Goal: Task Accomplishment & Management: Use online tool/utility

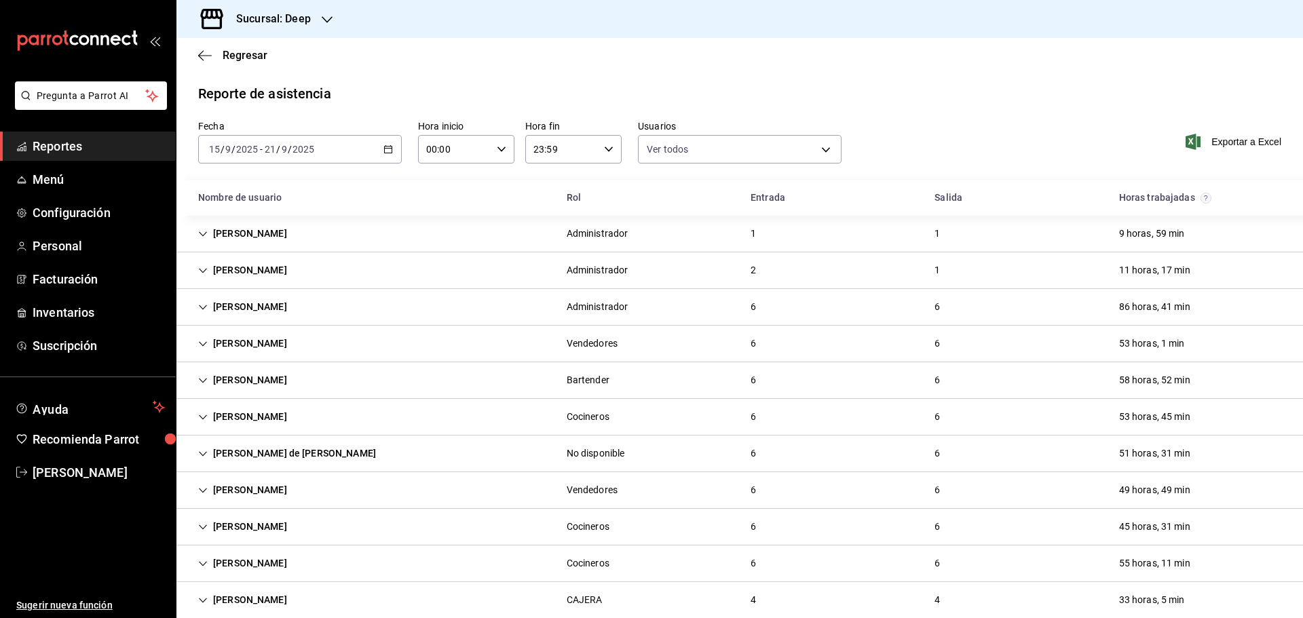
click at [71, 146] on span "Reportes" at bounding box center [99, 146] width 132 height 18
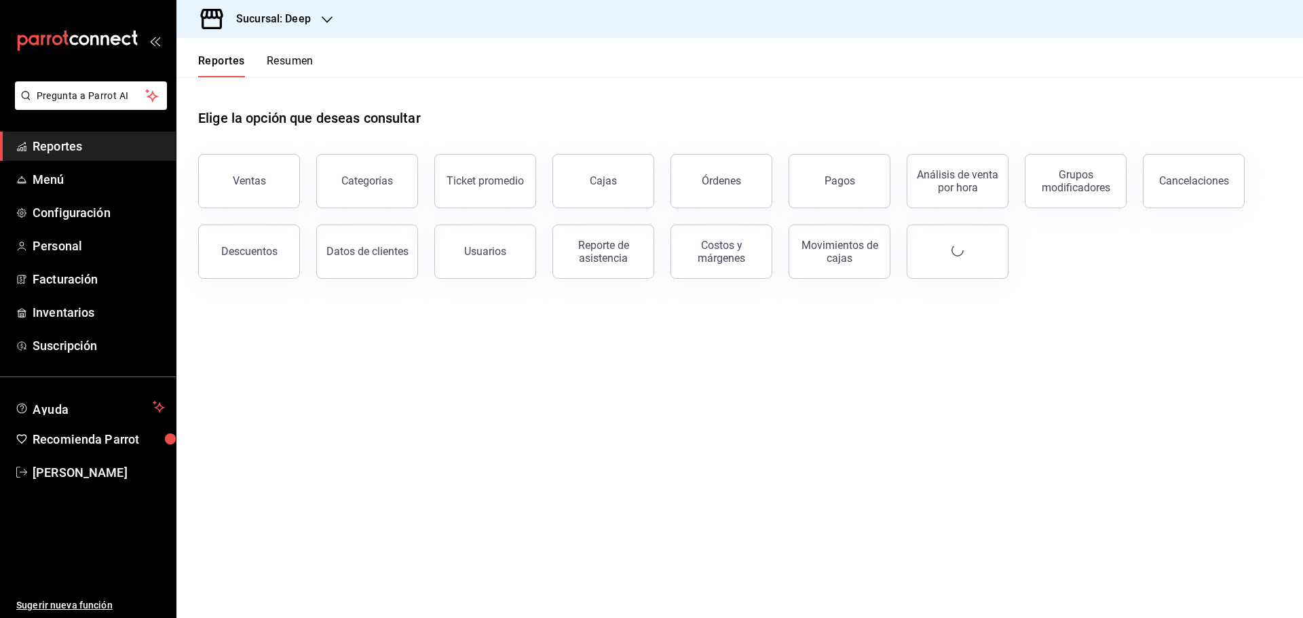
click at [312, 24] on div "Sucursal: Deep" at bounding box center [262, 19] width 151 height 38
click at [251, 84] on span "Market Abisal (Mty)" at bounding box center [229, 89] width 85 height 14
click at [600, 252] on div "Reporte de asistencia" at bounding box center [603, 252] width 84 height 26
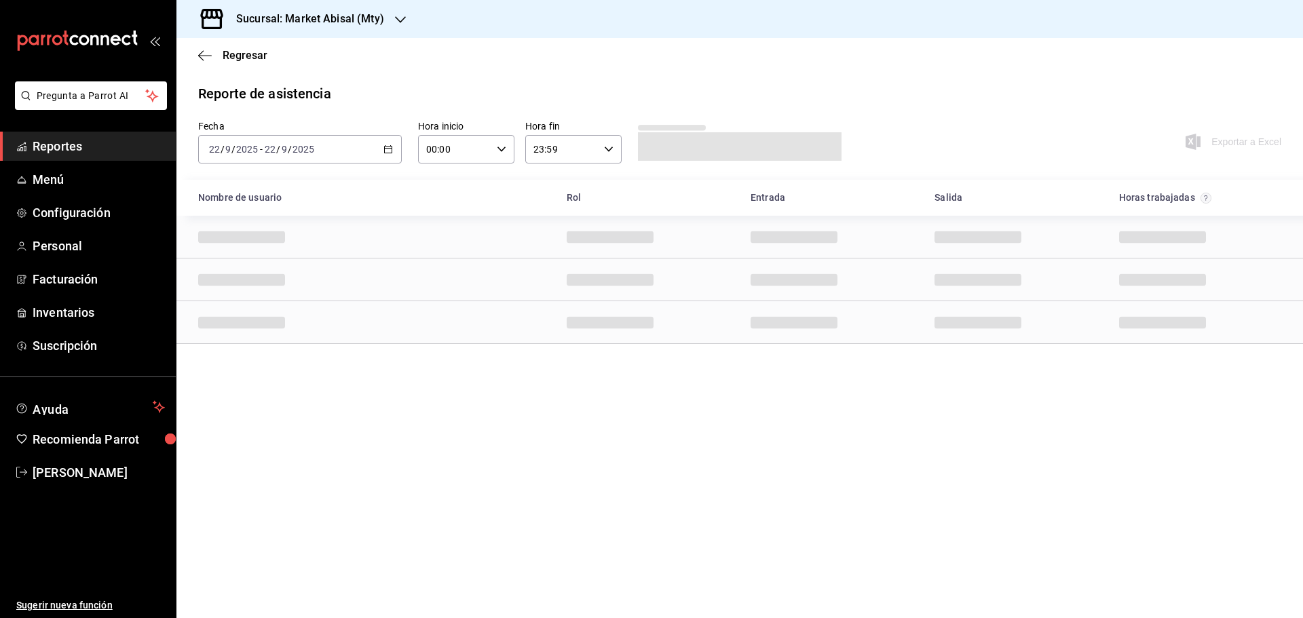
click at [385, 147] on \(Stroke\) "button" at bounding box center [388, 149] width 8 height 7
click at [251, 346] on span "Rango de fechas" at bounding box center [262, 343] width 105 height 14
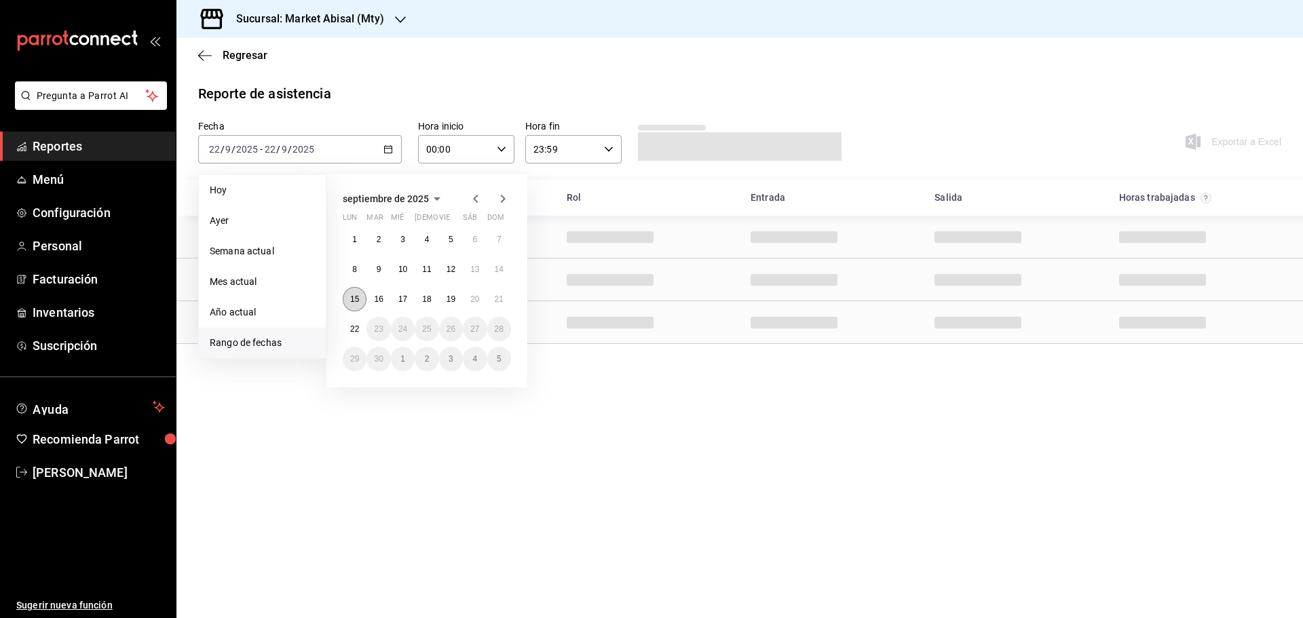
click at [352, 299] on abbr "15" at bounding box center [354, 300] width 9 height 10
click at [500, 298] on abbr "21" at bounding box center [499, 300] width 9 height 10
click at [562, 90] on div "Reporte de asistencia" at bounding box center [739, 93] width 1083 height 20
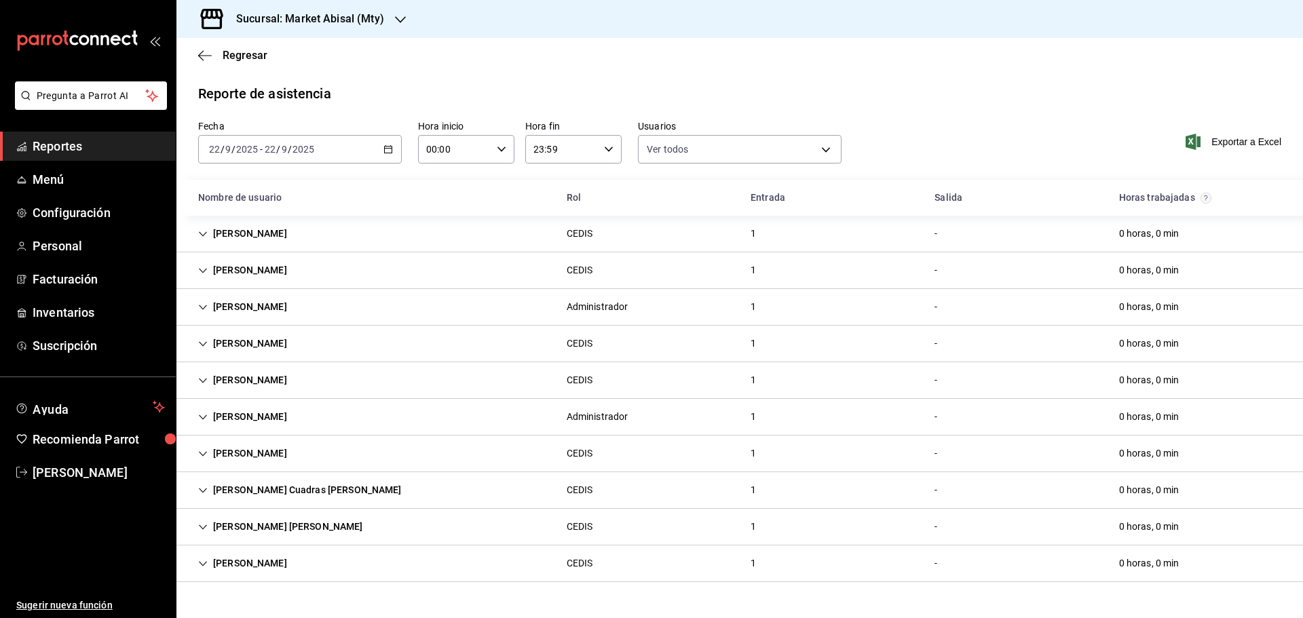
click at [382, 150] on div "[DATE] [DATE] - [DATE] [DATE]" at bounding box center [300, 149] width 204 height 29
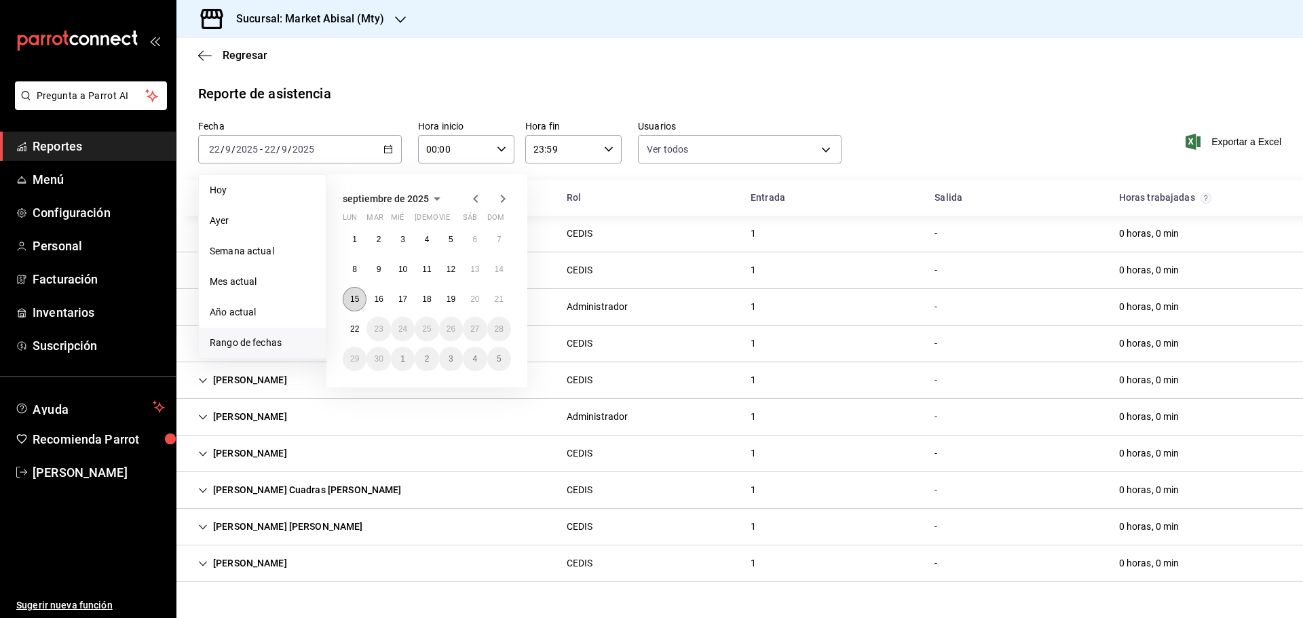
click at [352, 301] on abbr "15" at bounding box center [354, 300] width 9 height 10
click at [498, 298] on abbr "21" at bounding box center [499, 300] width 9 height 10
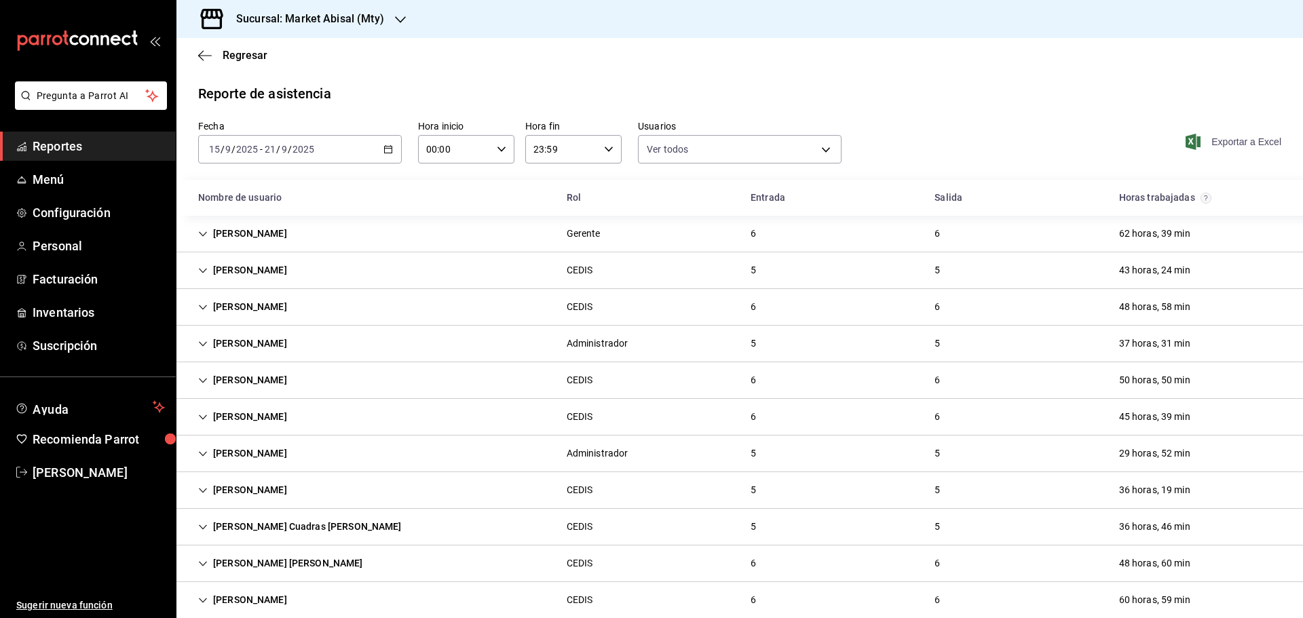
click at [1230, 143] on span "Exportar a Excel" at bounding box center [1235, 142] width 93 height 16
